Goal: Register for event/course

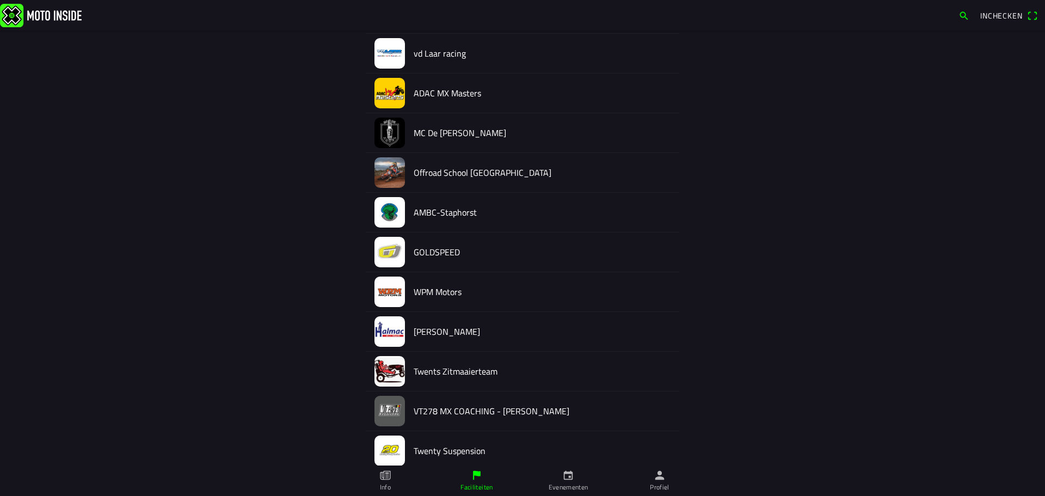
scroll to position [965, 0]
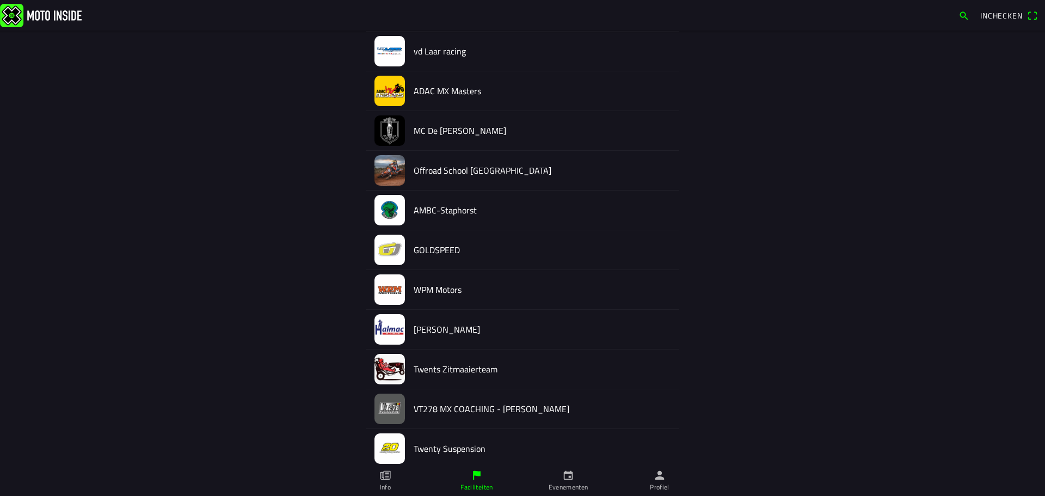
click at [401, 331] on img at bounding box center [390, 329] width 30 height 30
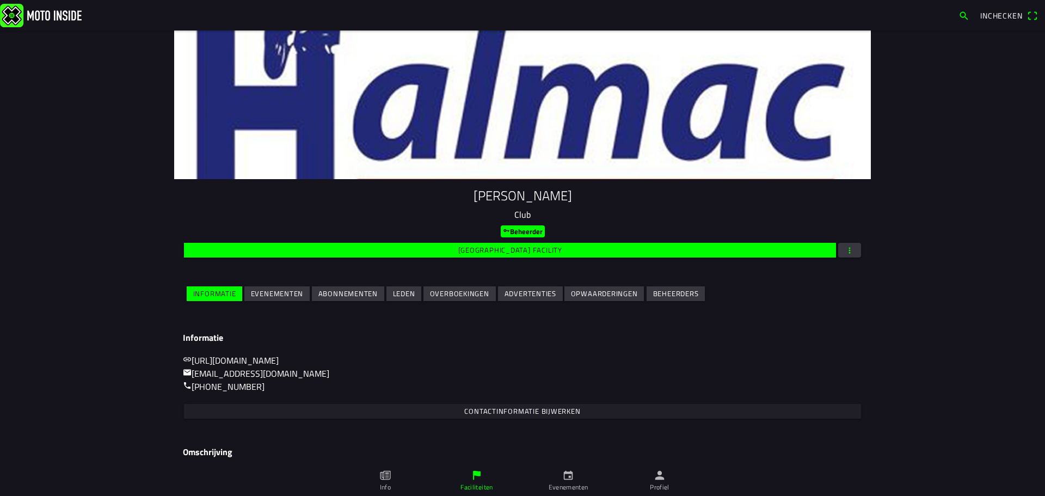
click at [0, 0] on slot "Evenementen" at bounding box center [0, 0] width 0 height 0
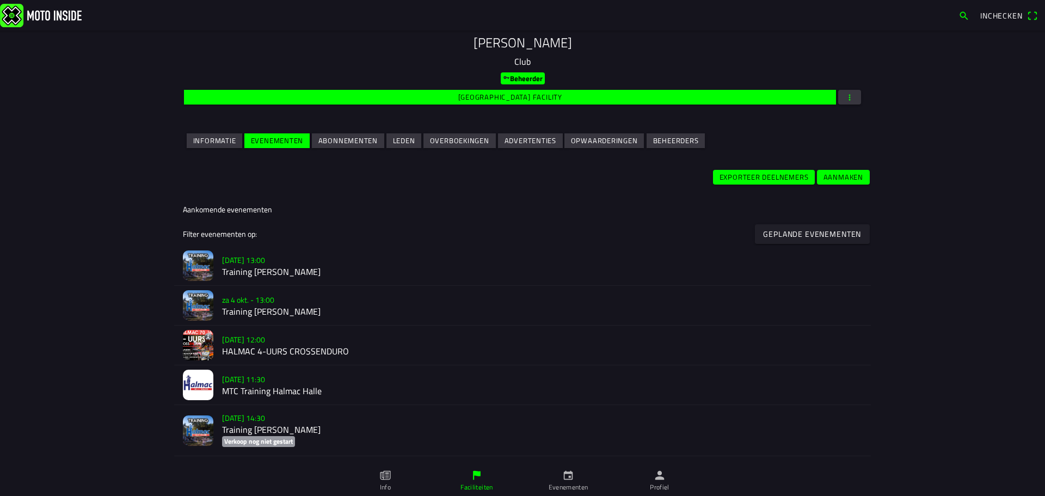
scroll to position [158, 0]
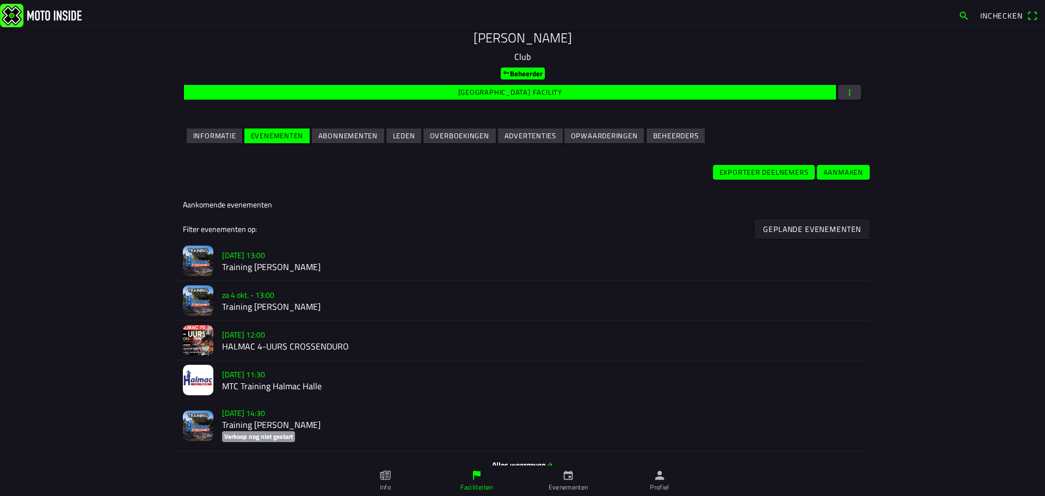
click at [255, 270] on h2 "Training [PERSON_NAME]" at bounding box center [542, 267] width 640 height 10
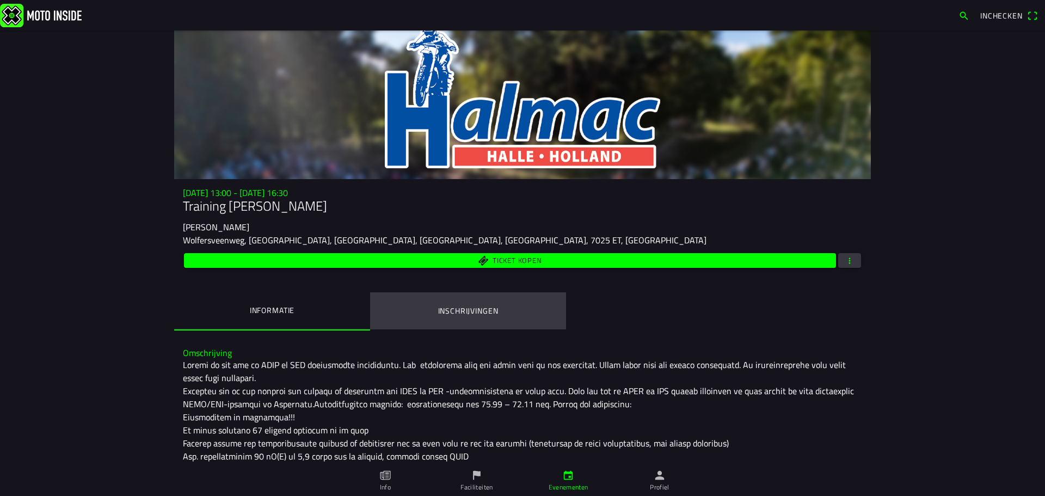
click at [486, 301] on button "Inschrijvingen" at bounding box center [468, 310] width 196 height 37
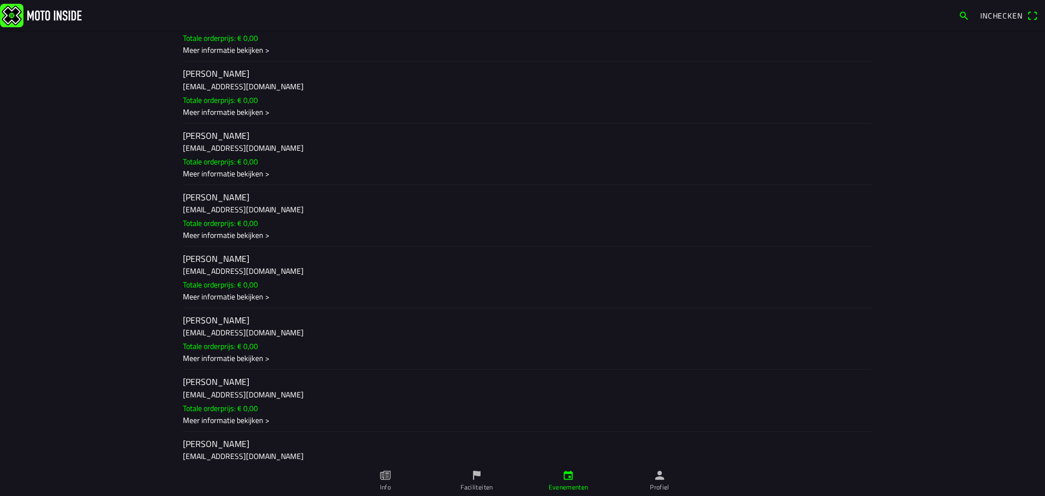
scroll to position [1470, 0]
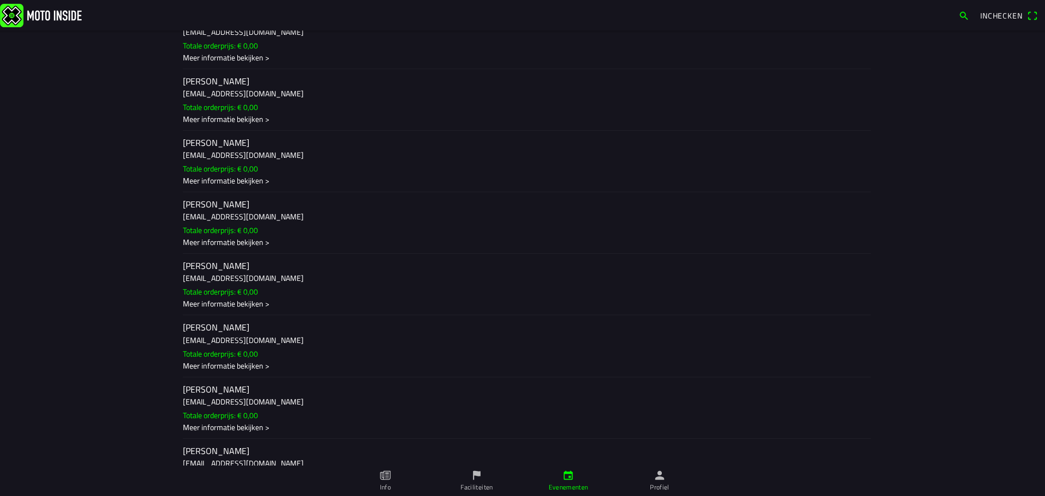
click at [222, 155] on h3 "[EMAIL_ADDRESS][DOMAIN_NAME]" at bounding box center [523, 154] width 680 height 11
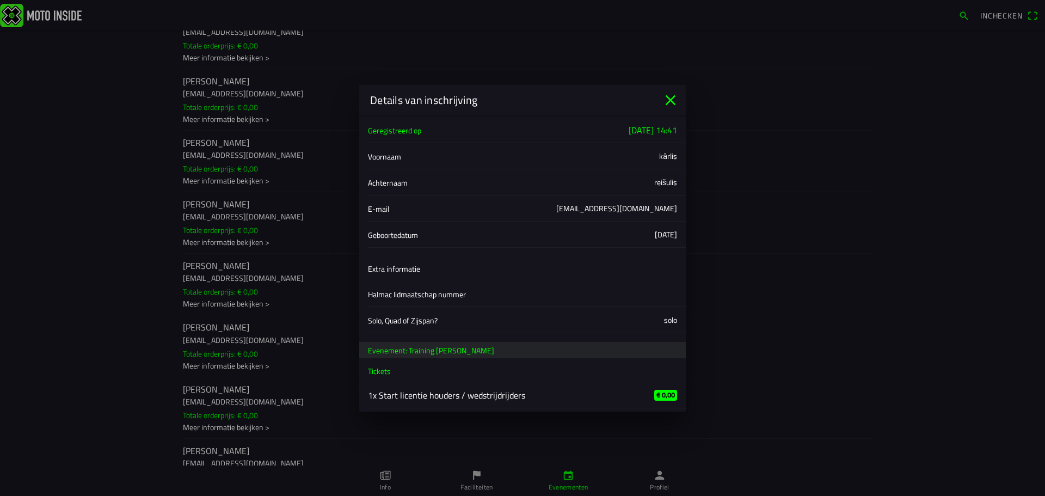
scroll to position [4, 0]
click at [675, 102] on icon "close" at bounding box center [670, 99] width 17 height 17
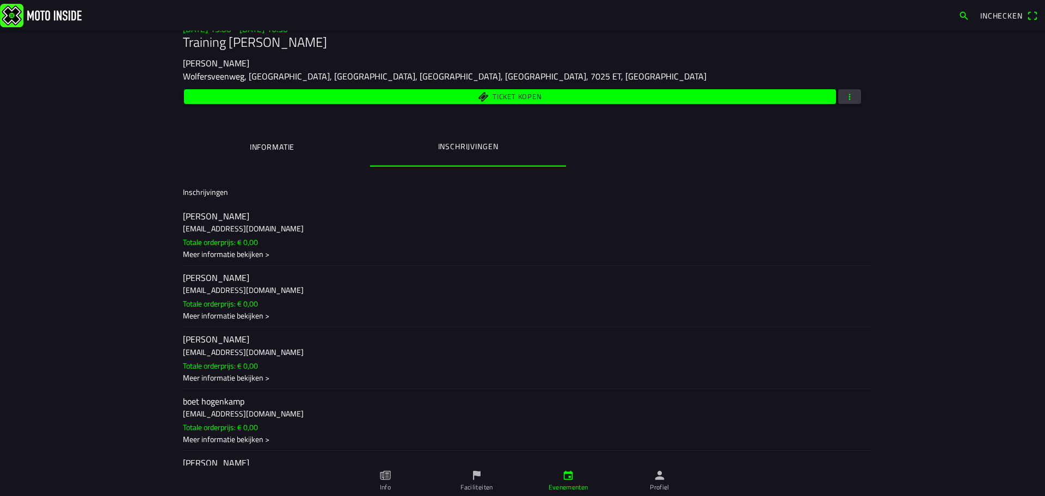
scroll to position [0, 0]
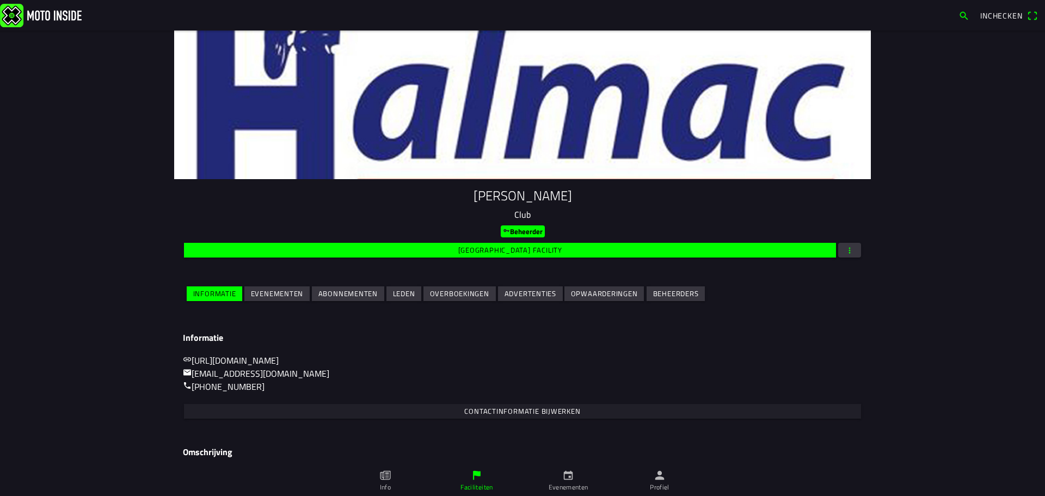
click at [0, 0] on slot "Evenementen" at bounding box center [0, 0] width 0 height 0
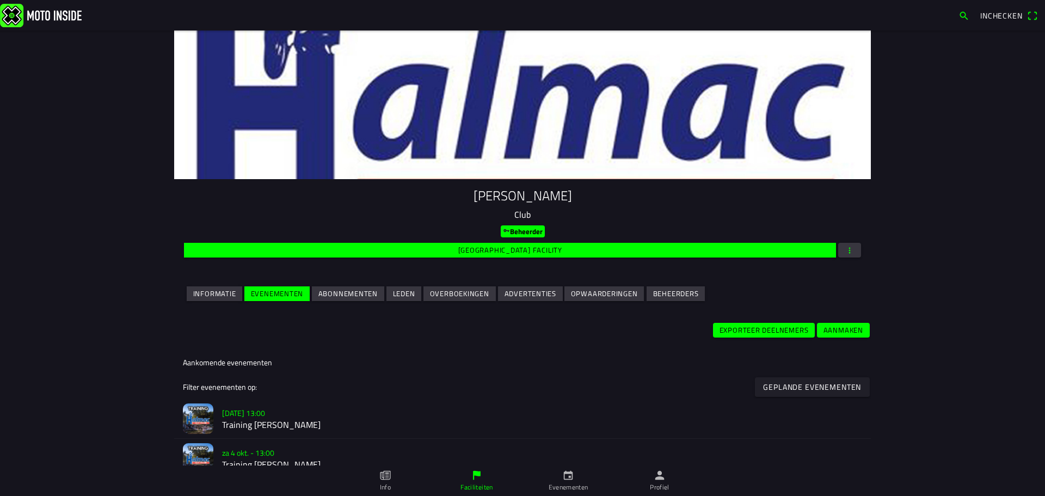
scroll to position [163, 0]
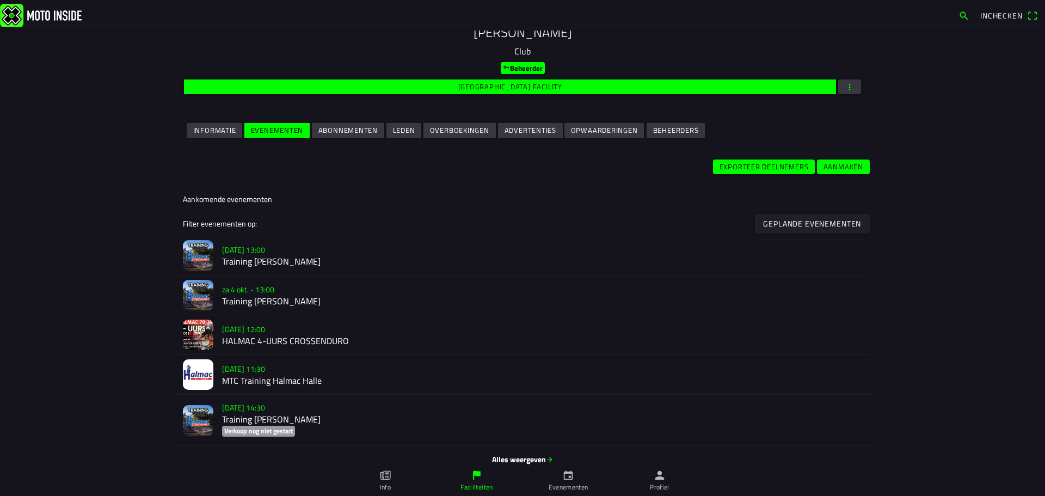
click at [0, 0] on slot "[DATE] 12:00" at bounding box center [0, 0] width 0 height 0
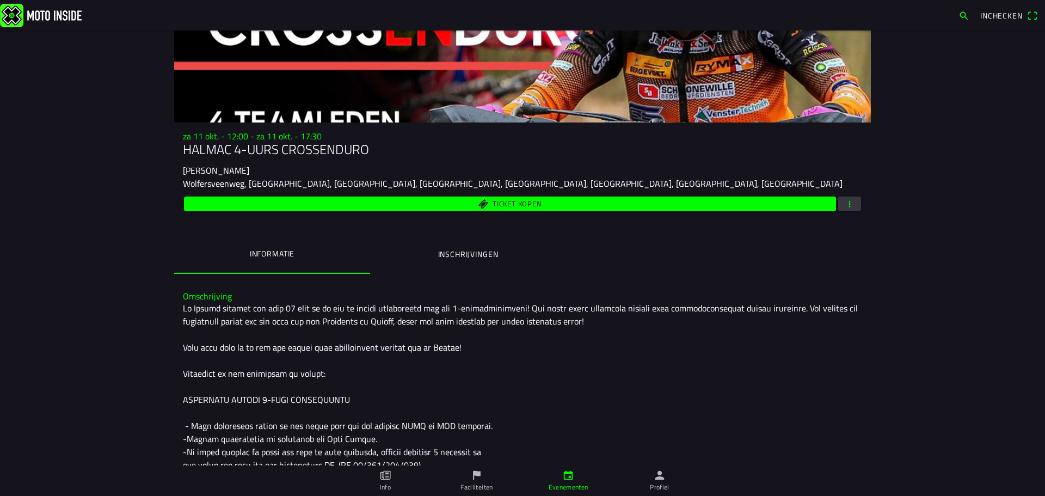
scroll to position [109, 0]
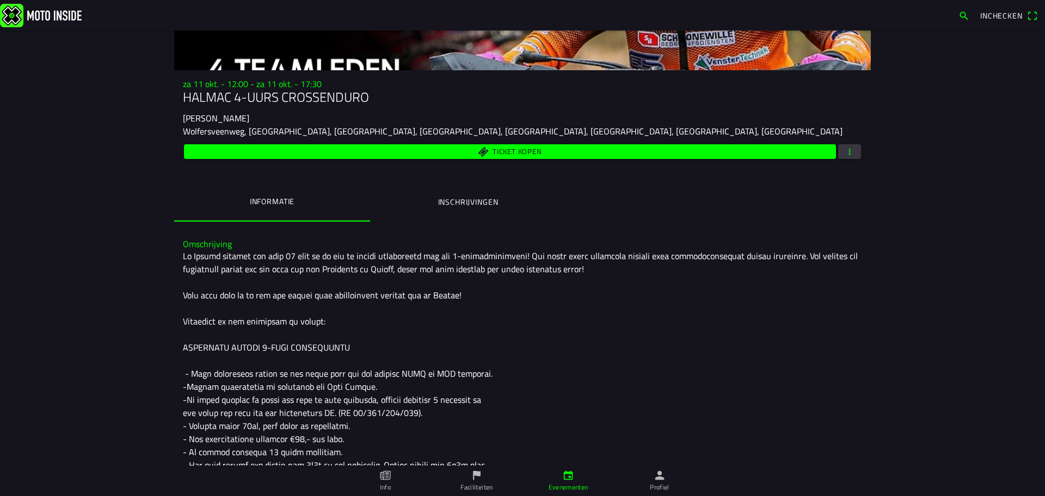
click at [467, 205] on ion-label "Inschrijvingen" at bounding box center [468, 202] width 60 height 12
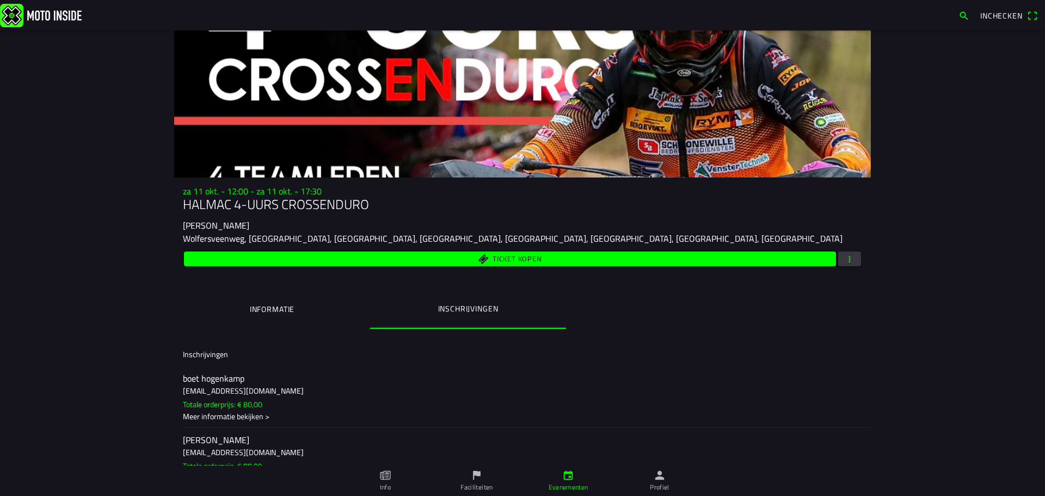
scroll to position [0, 0]
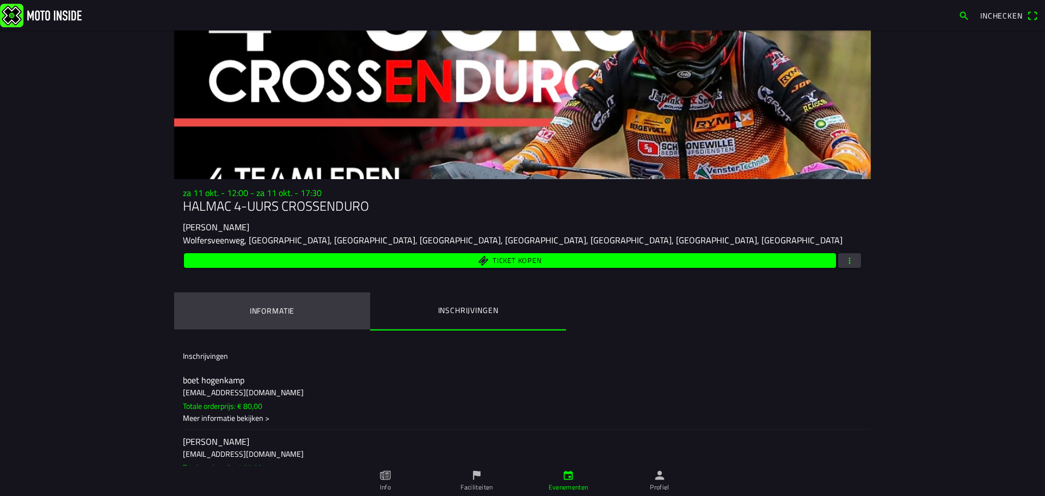
click at [265, 317] on button "Informatie" at bounding box center [272, 310] width 196 height 37
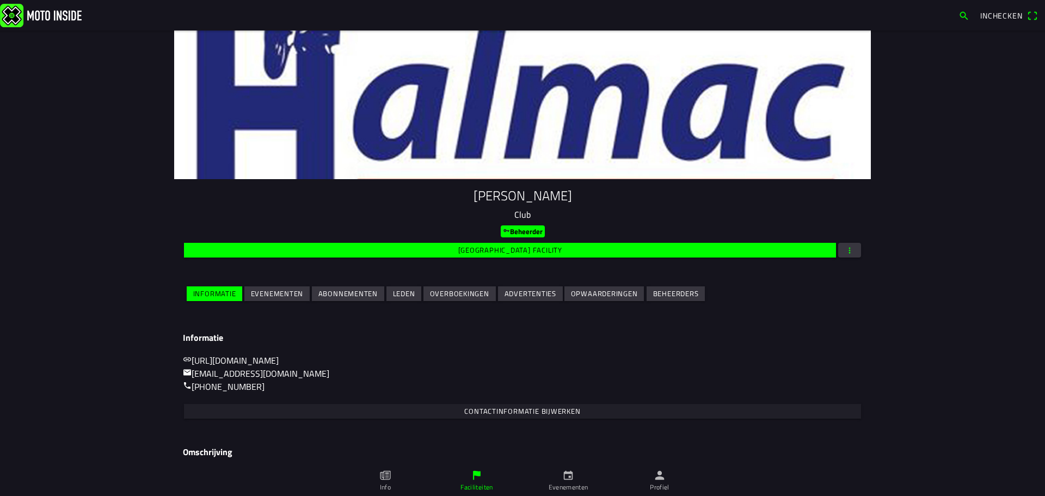
click at [0, 0] on slot "Evenementen" at bounding box center [0, 0] width 0 height 0
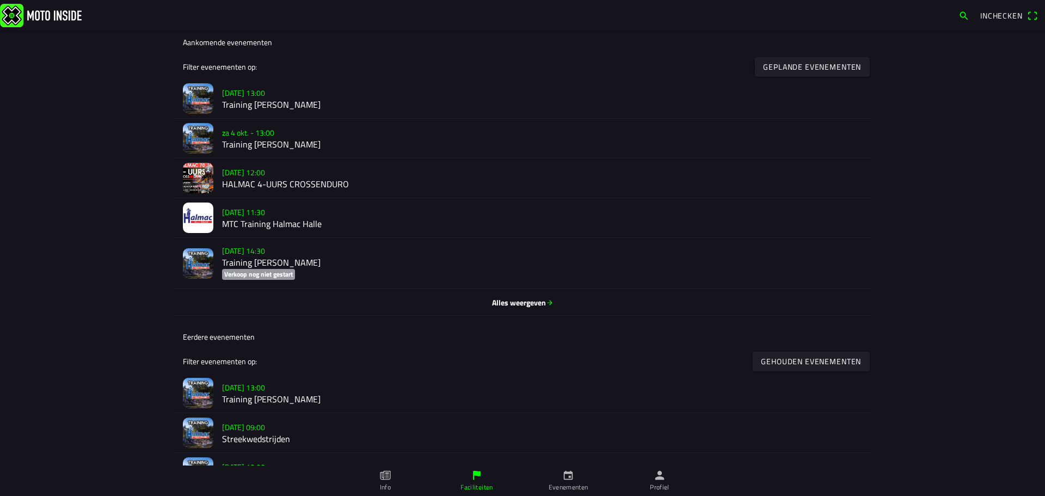
scroll to position [327, 0]
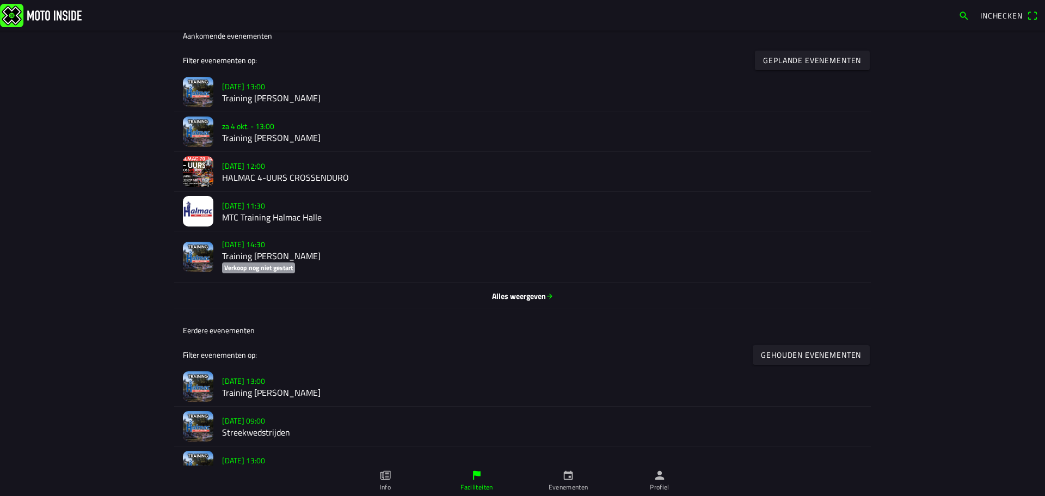
click at [291, 143] on h2 "Training [PERSON_NAME]" at bounding box center [542, 138] width 640 height 10
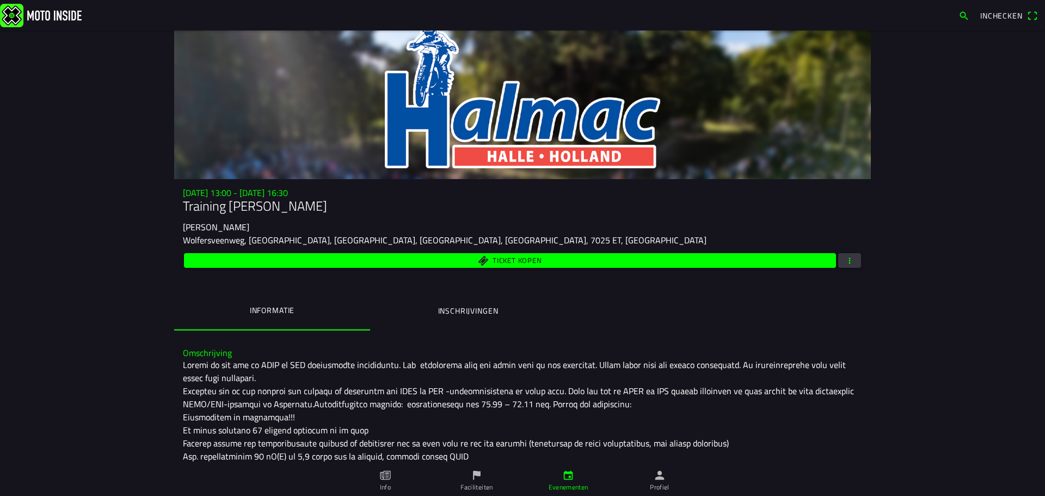
click at [485, 322] on button "Inschrijvingen" at bounding box center [468, 310] width 196 height 37
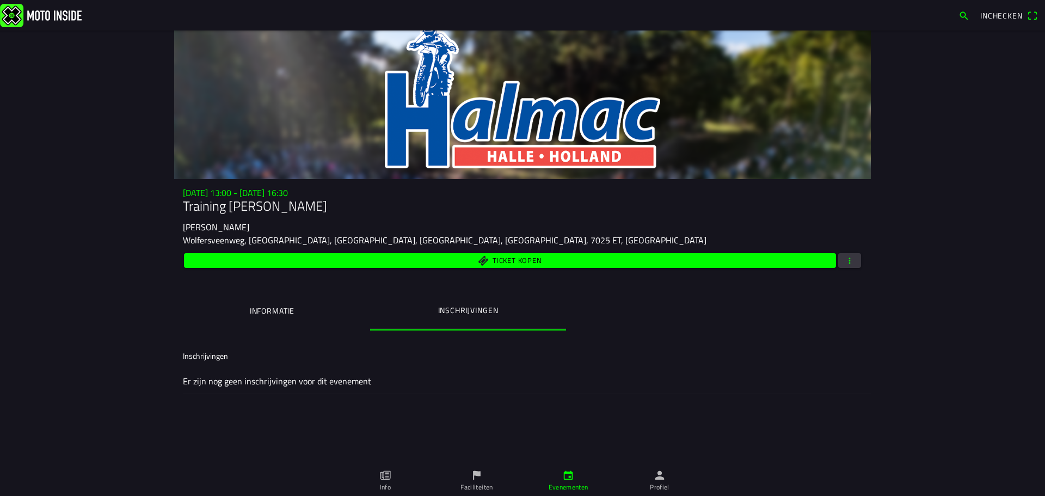
click at [337, 297] on button "Informatie" at bounding box center [272, 310] width 196 height 37
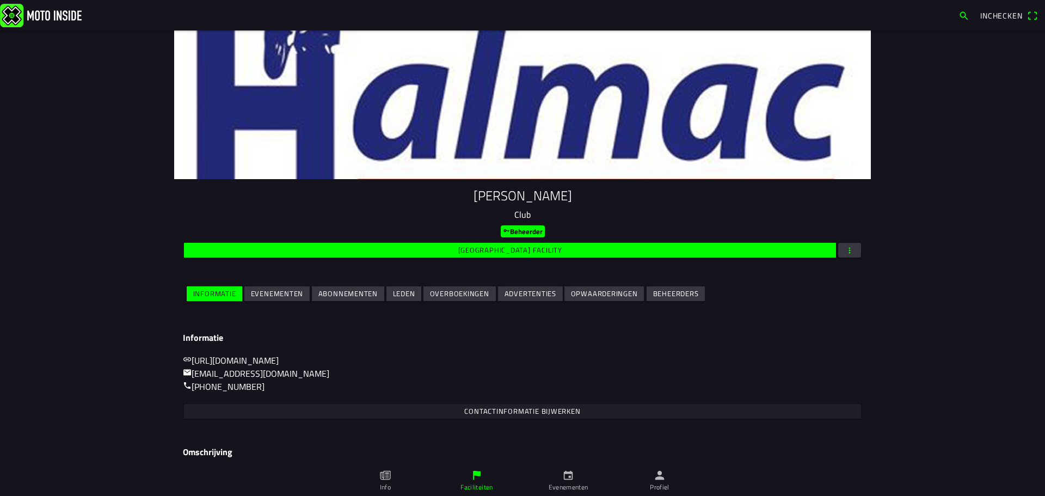
click at [0, 0] on slot "Evenementen" at bounding box center [0, 0] width 0 height 0
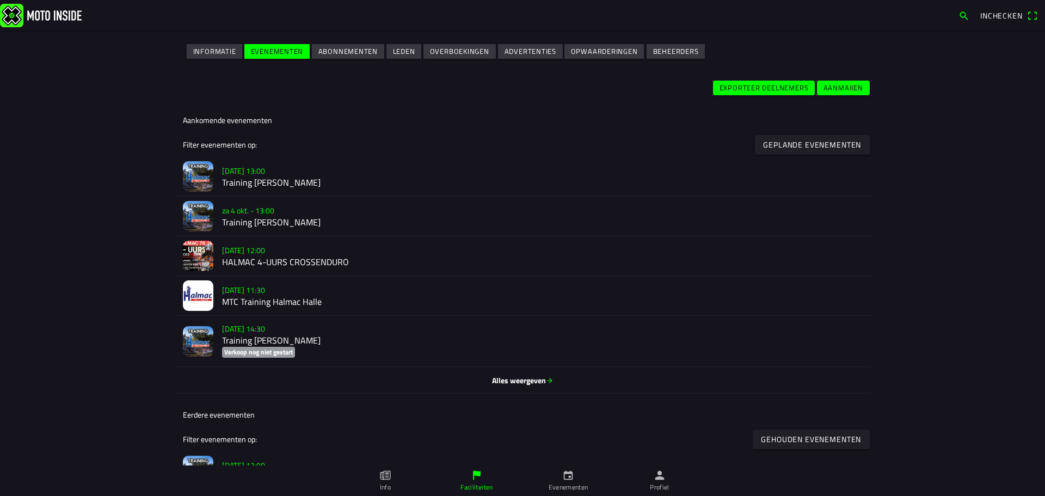
scroll to position [272, 0]
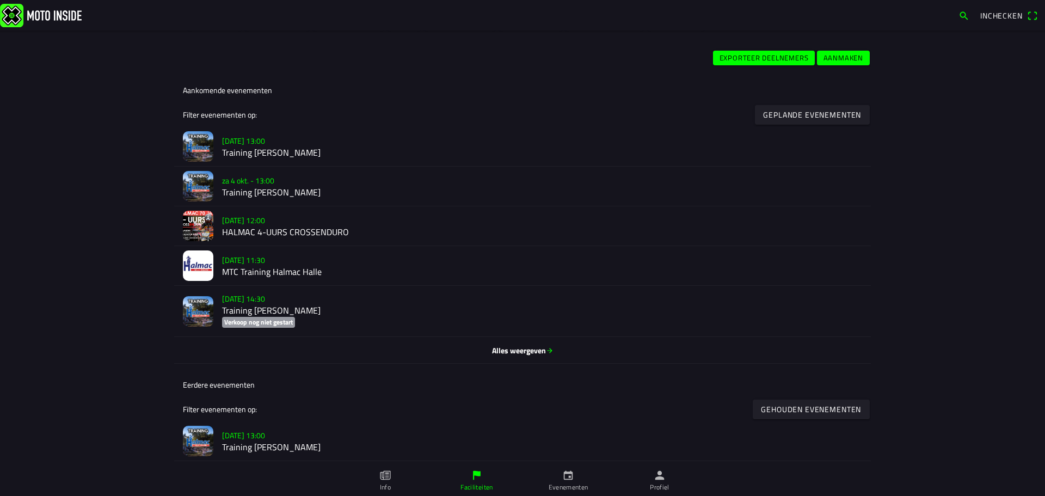
click at [0, 0] on slot "[DATE] 11:30" at bounding box center [0, 0] width 0 height 0
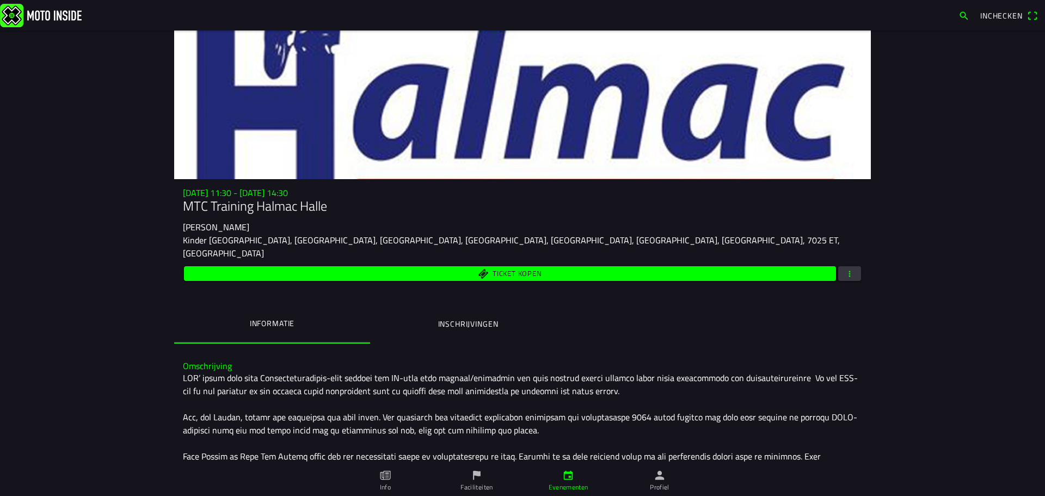
click at [429, 316] on button "Inschrijvingen" at bounding box center [468, 323] width 196 height 37
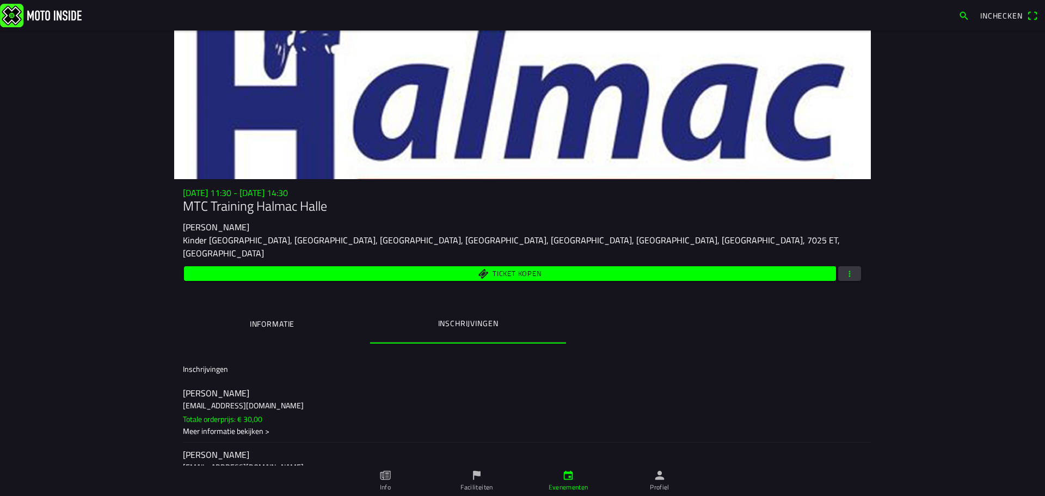
scroll to position [91, 0]
